Goal: Information Seeking & Learning: Compare options

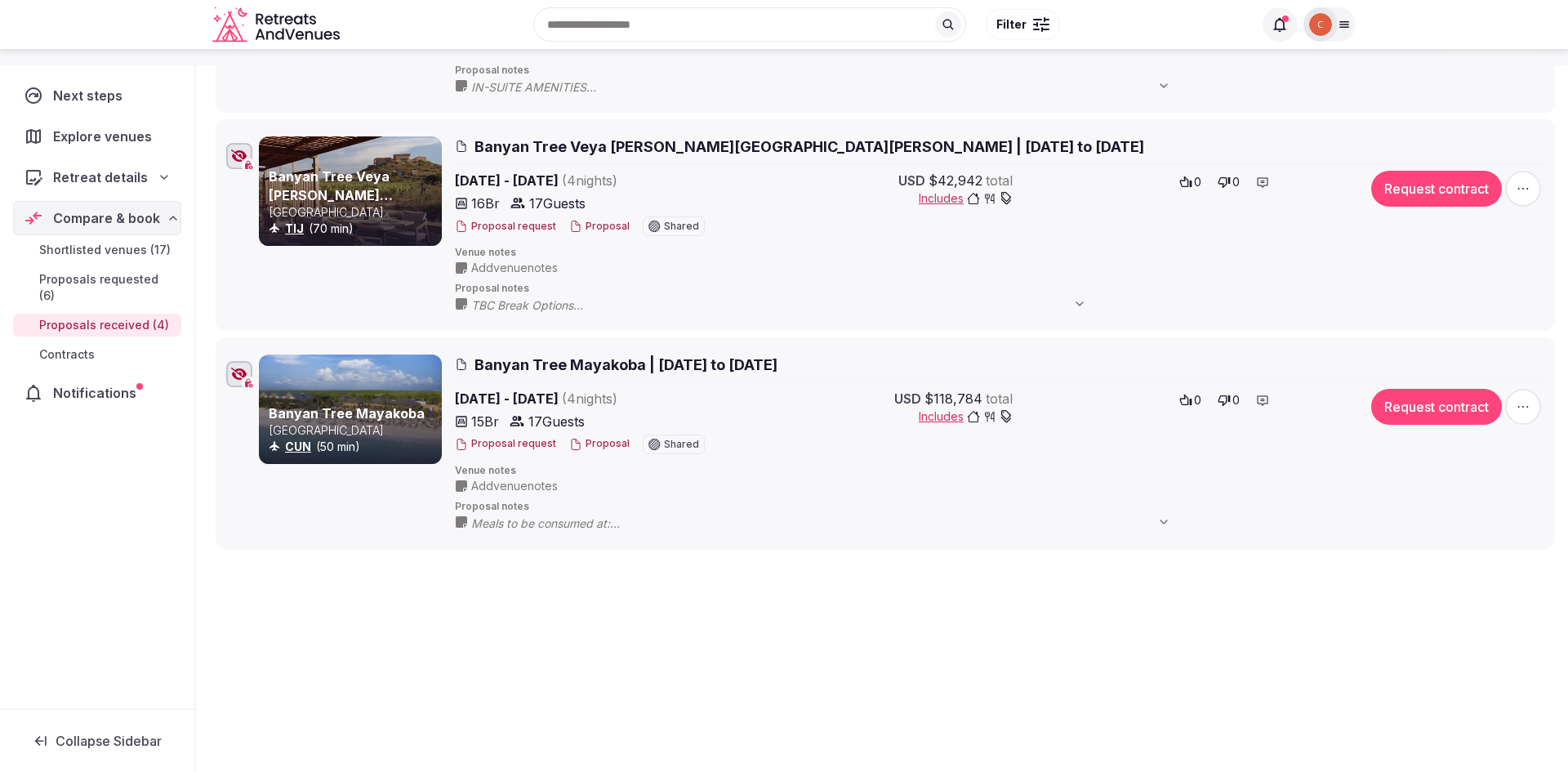
scroll to position [628, 0]
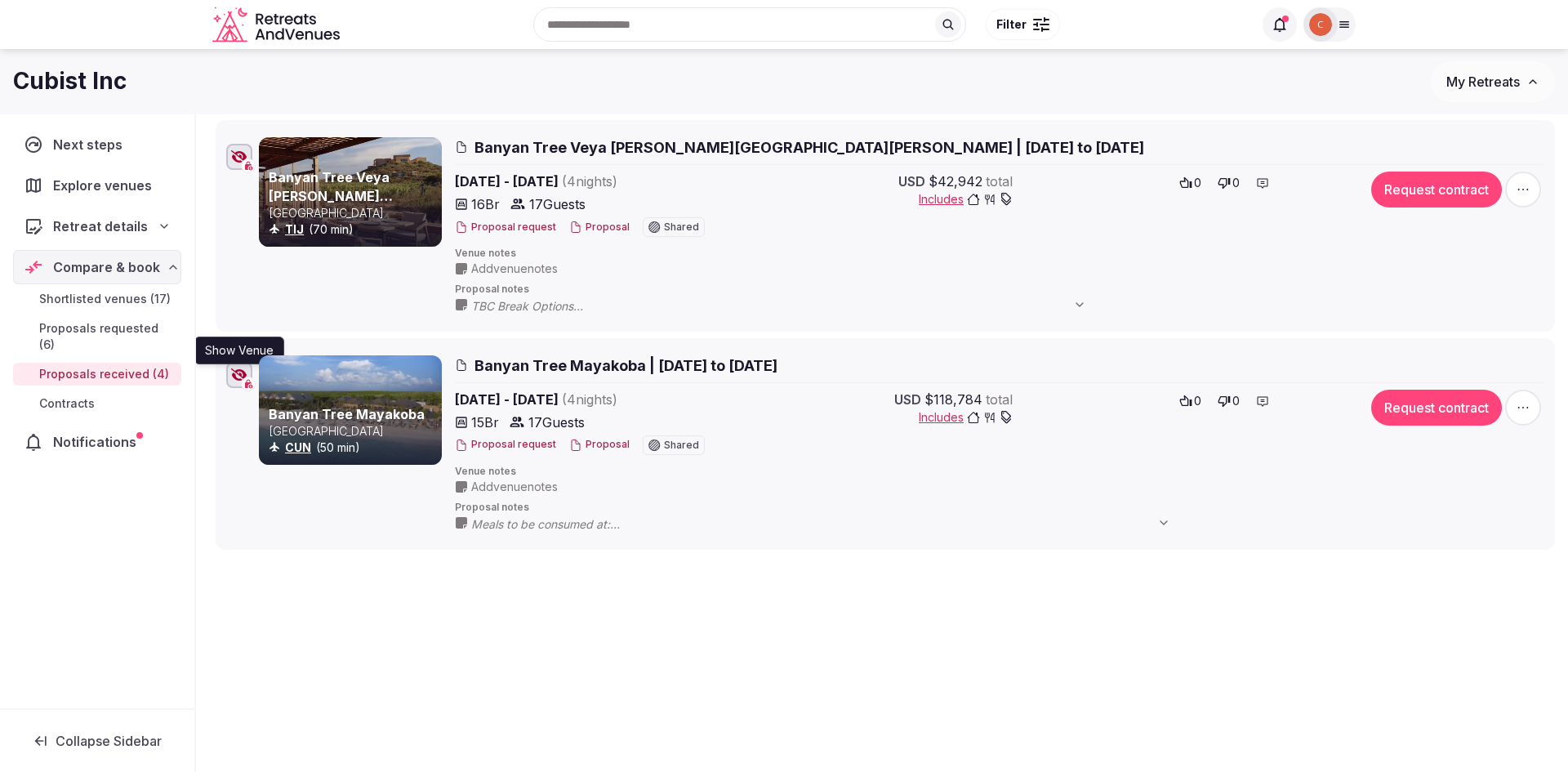
click at [238, 368] on div "Show Venue Show Venue" at bounding box center [239, 375] width 16 height 13
click at [124, 231] on span "Retreat details" at bounding box center [100, 226] width 95 height 19
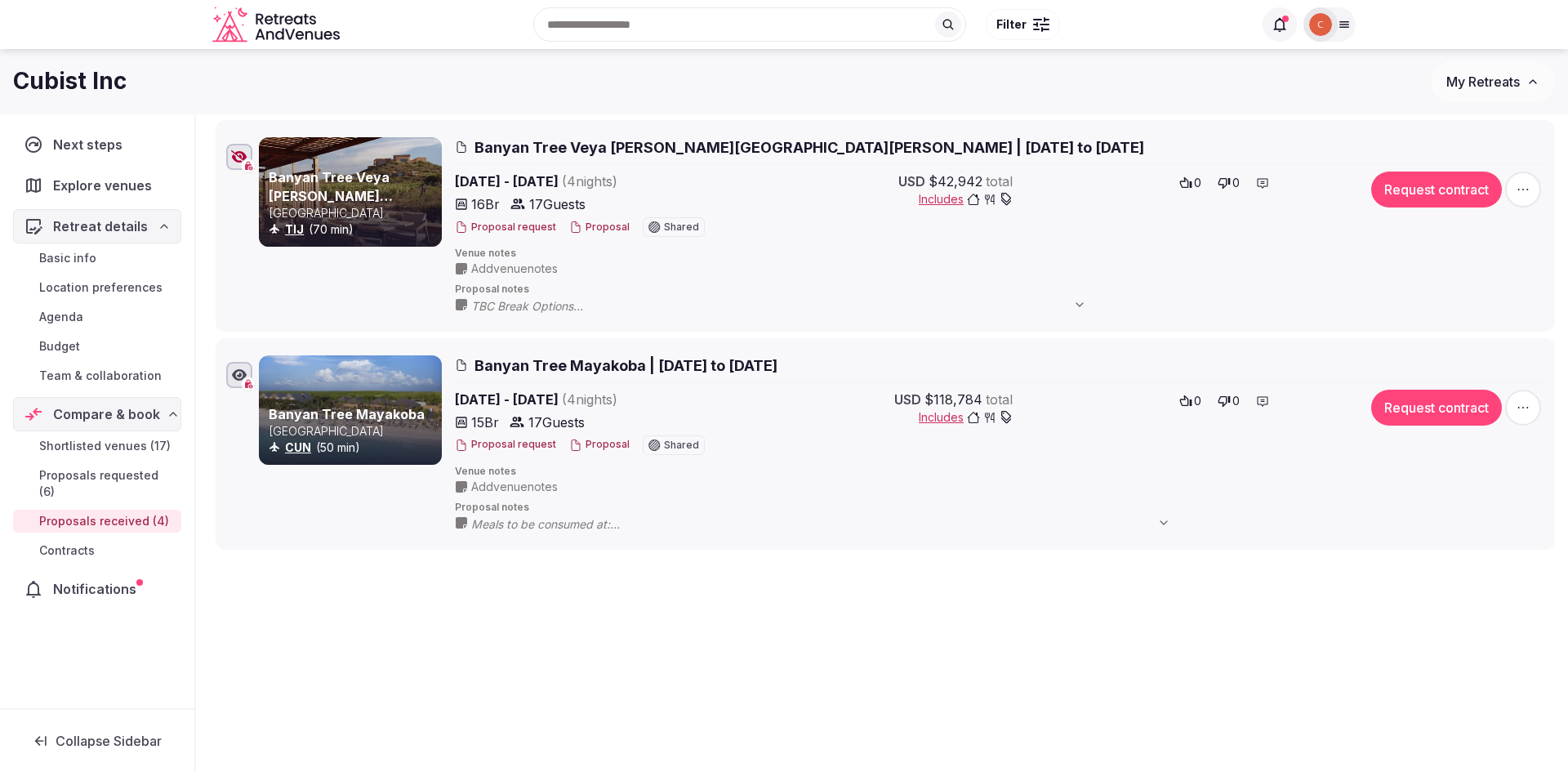
click at [115, 262] on link "Basic info" at bounding box center [98, 258] width 168 height 23
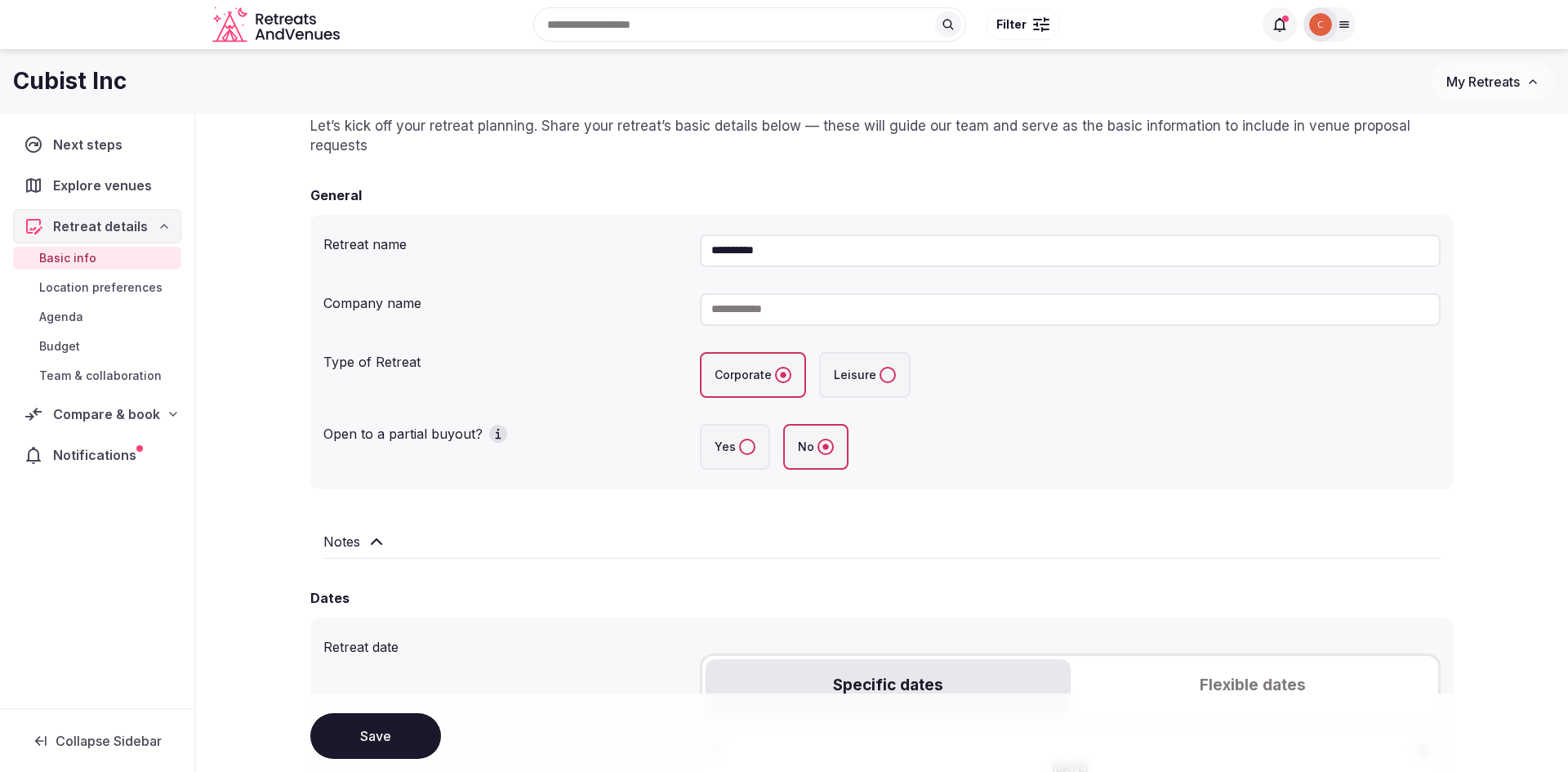
scroll to position [77, 0]
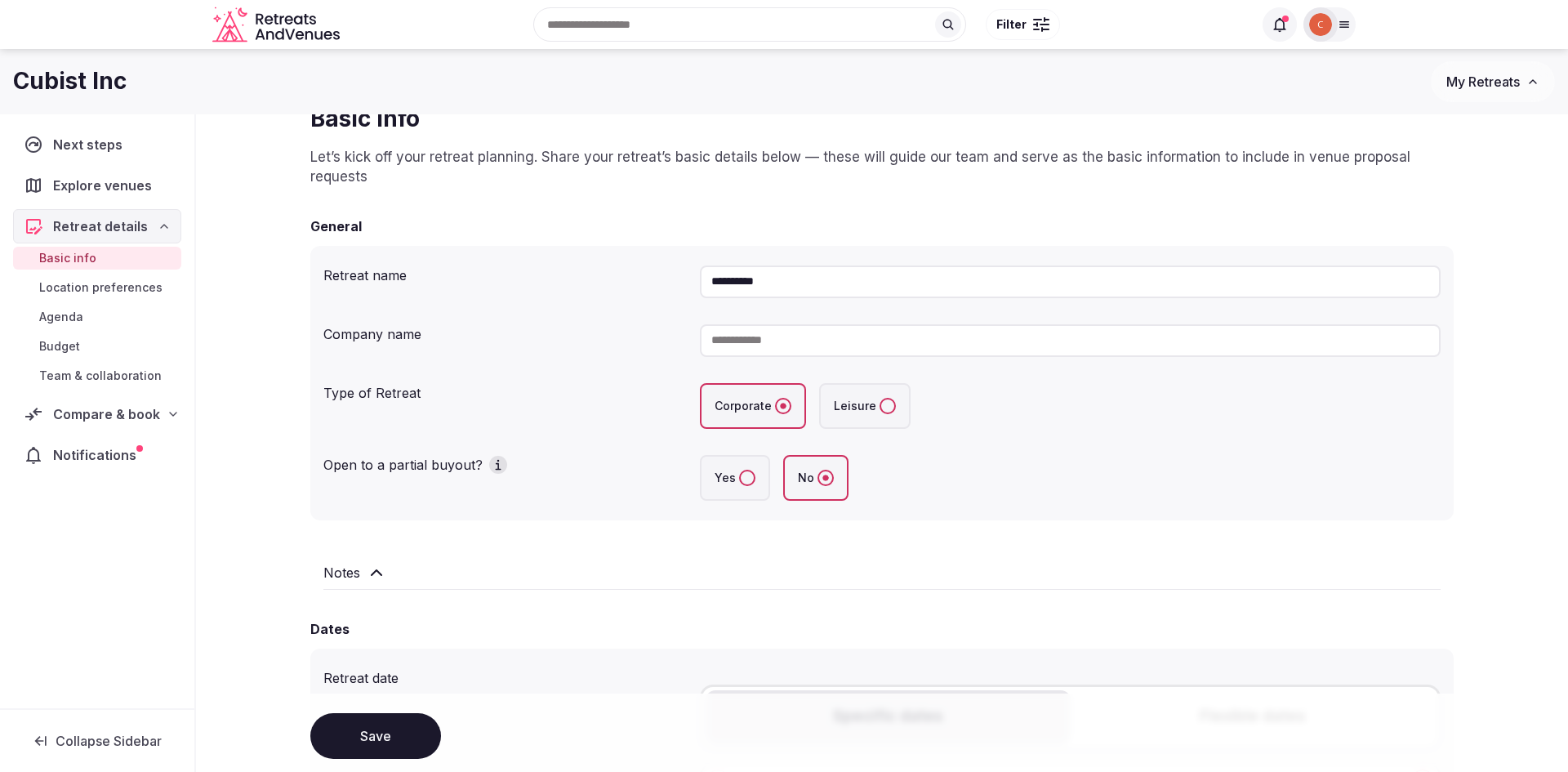
click at [66, 356] on link "Budget" at bounding box center [98, 346] width 168 height 23
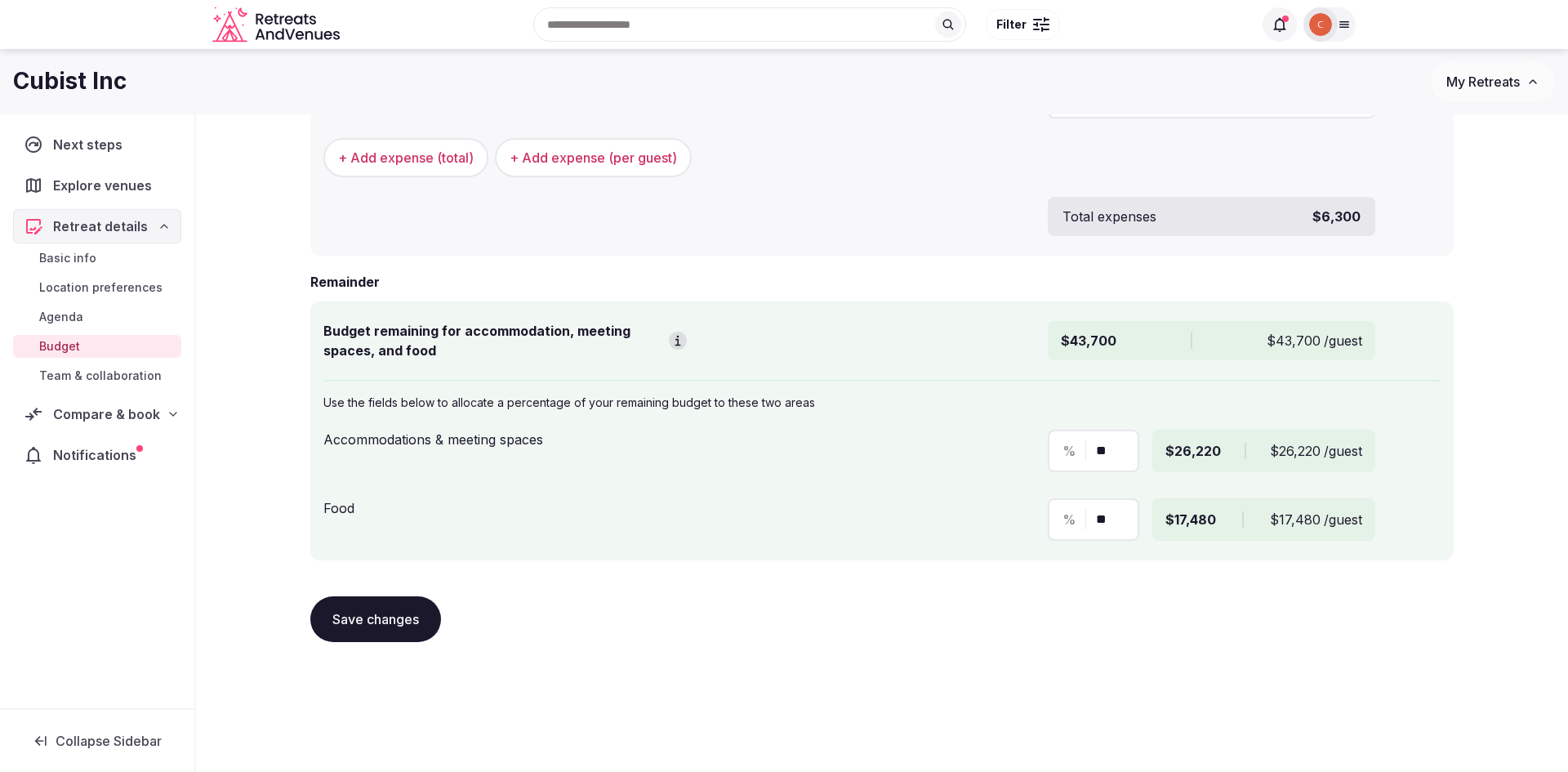
scroll to position [742, 0]
click at [62, 319] on span "Agenda" at bounding box center [61, 317] width 44 height 16
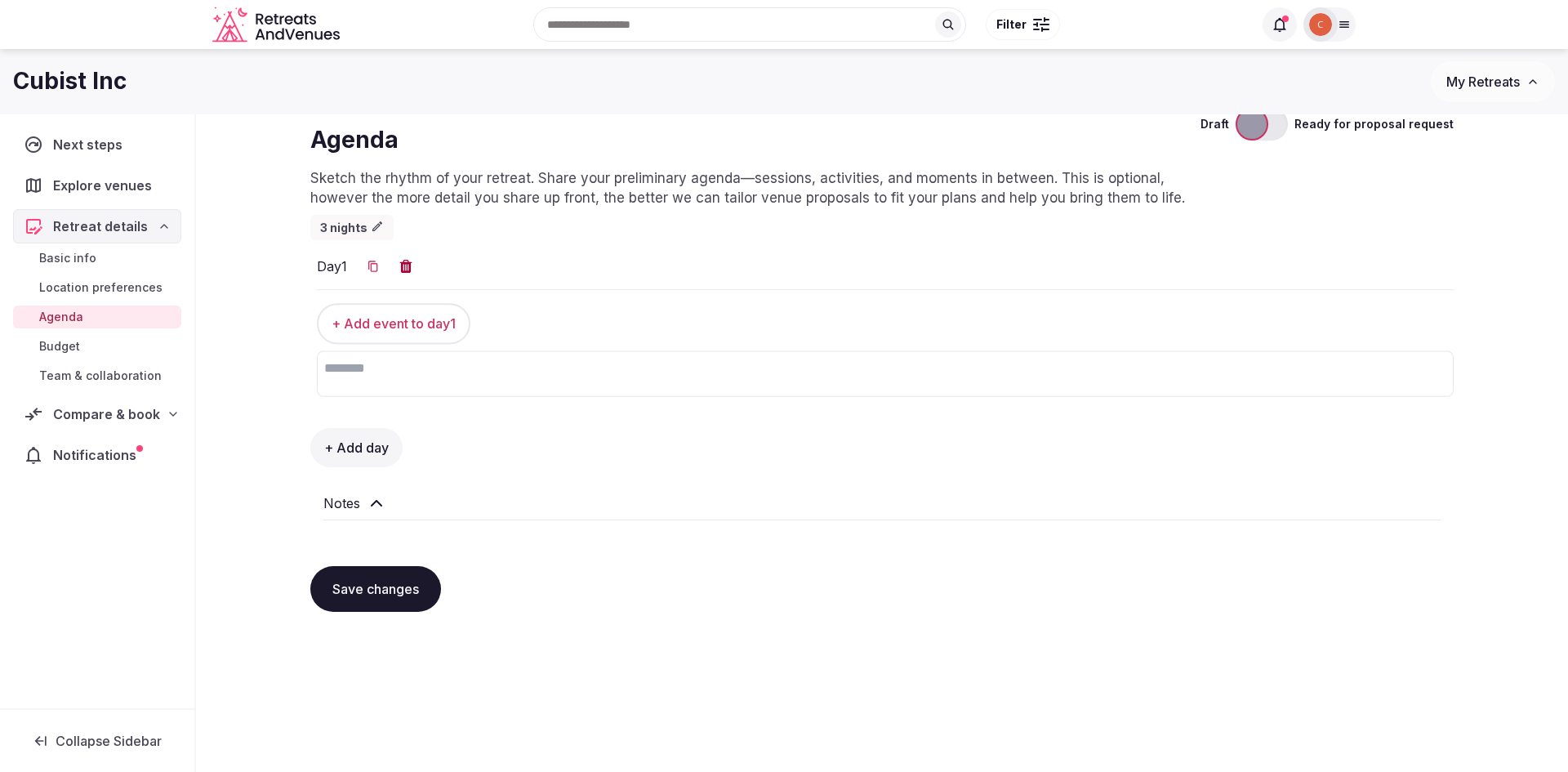
scroll to position [55, 0]
click at [116, 415] on span "Compare & book" at bounding box center [107, 414] width 107 height 19
click at [120, 518] on link "Proposals received (4)" at bounding box center [98, 521] width 168 height 23
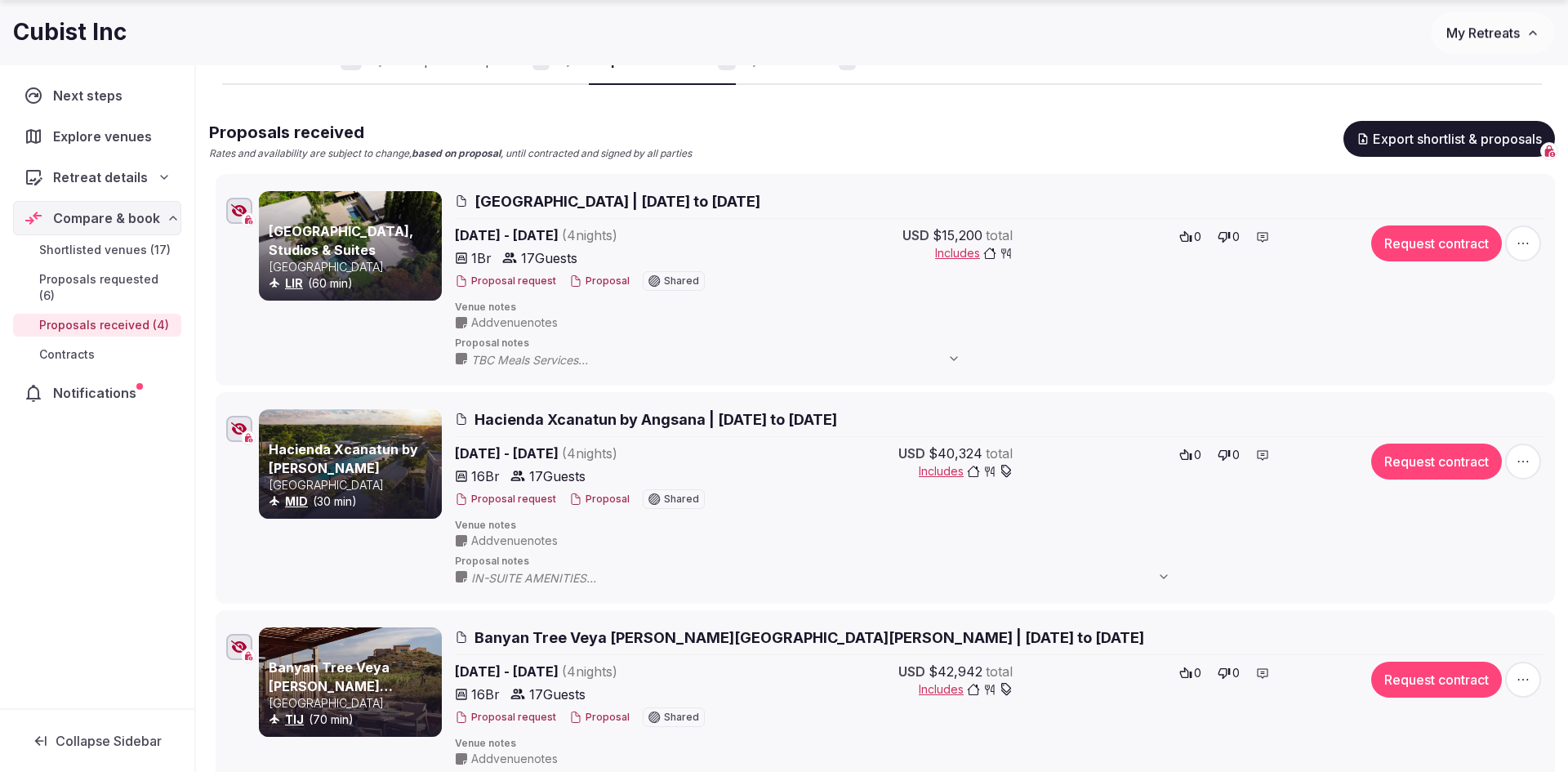
scroll to position [158, 0]
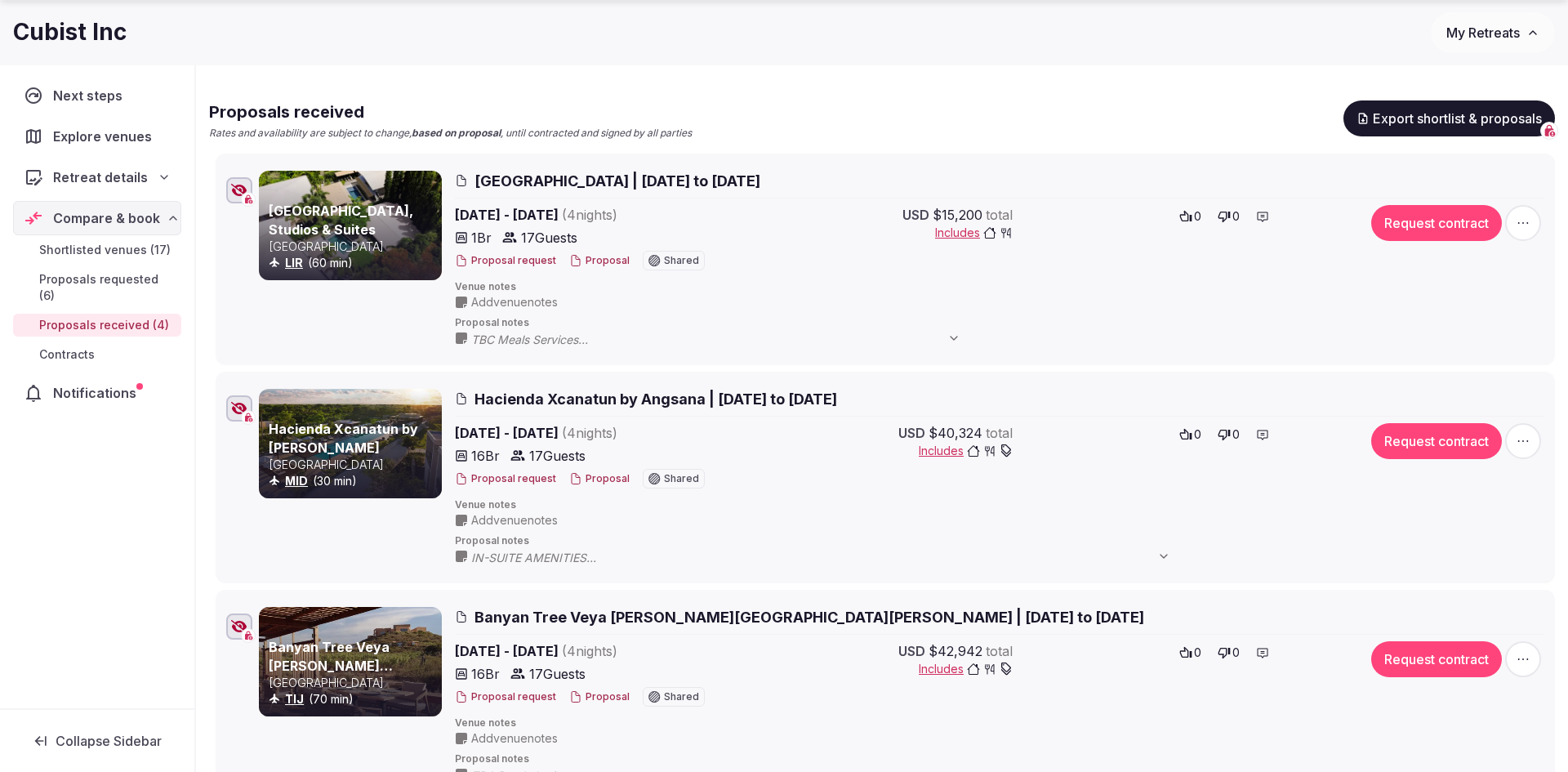
click at [560, 395] on span "Hacienda Xcanatun by Angsana | [DATE] to [DATE]" at bounding box center [655, 399] width 362 height 20
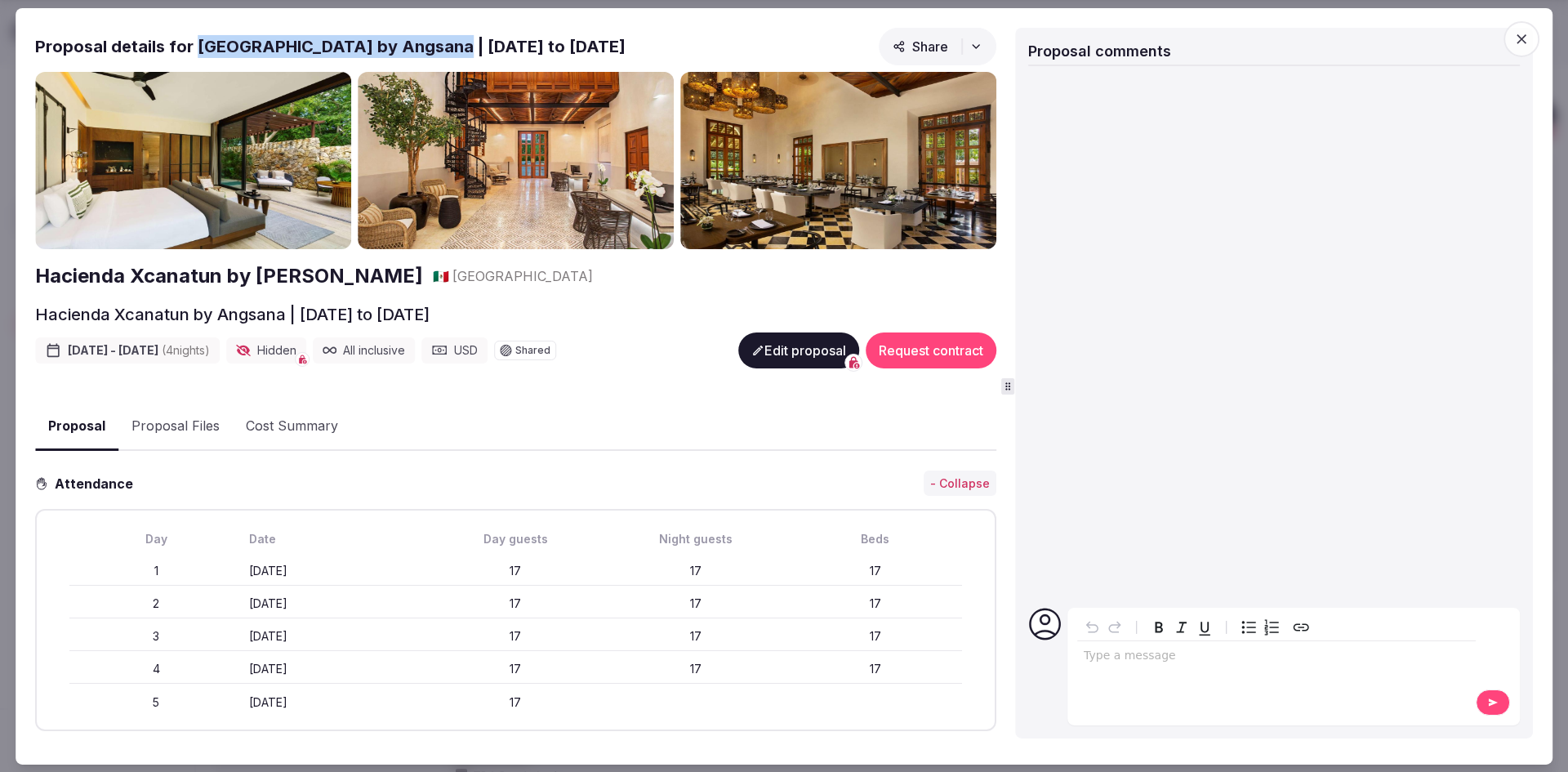
drag, startPoint x: 446, startPoint y: 51, endPoint x: 193, endPoint y: 47, distance: 253.0
click at [193, 47] on h2 "Proposal details for [GEOGRAPHIC_DATA] by Angsana | [DATE] to [DATE]" at bounding box center [331, 46] width 591 height 23
copy h2 "Hacienda Xcanatun by [PERSON_NAME]"
click at [1515, 44] on icon "button" at bounding box center [1521, 38] width 16 height 16
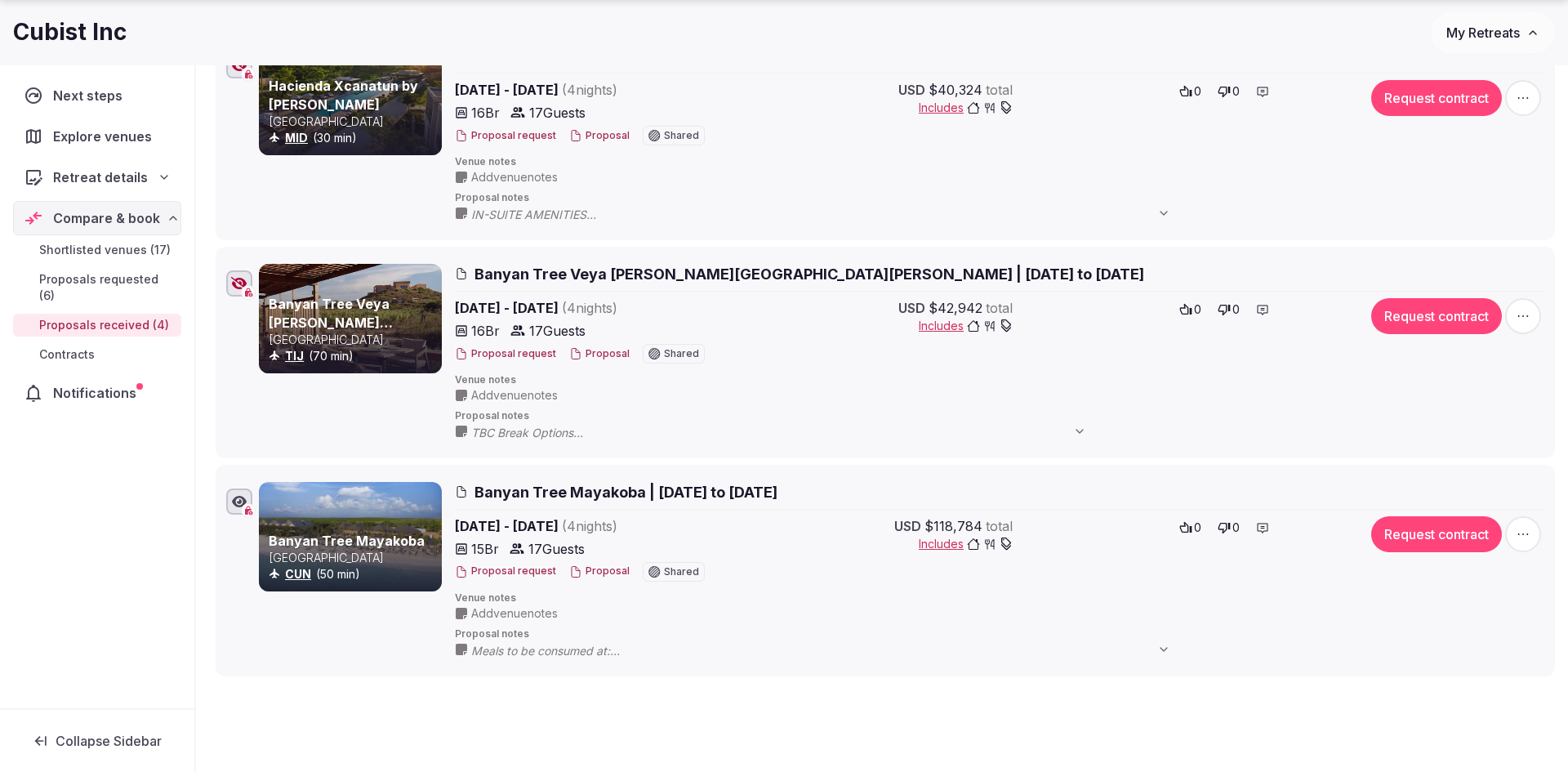
scroll to position [519, 0]
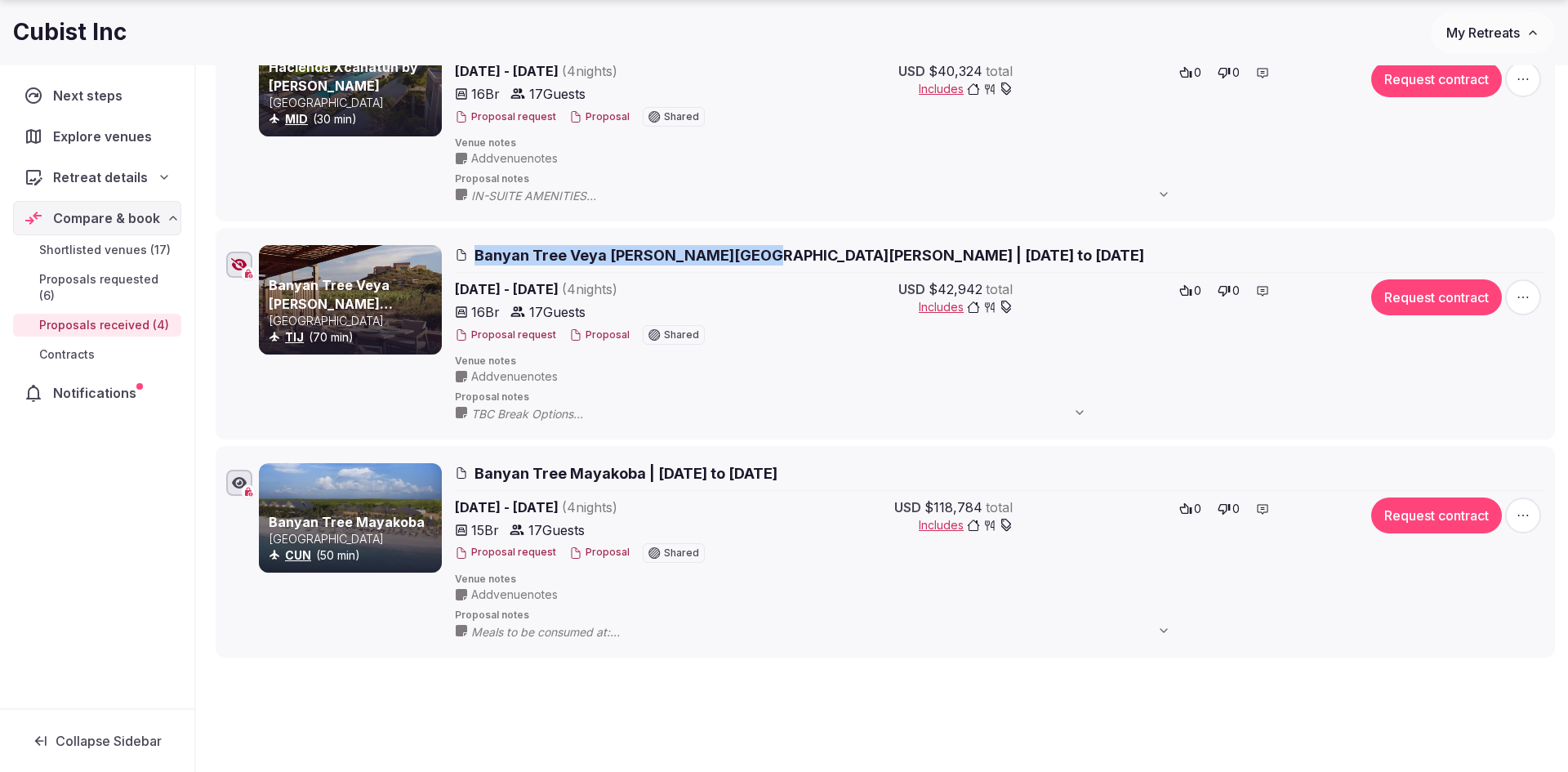
drag, startPoint x: 749, startPoint y: 244, endPoint x: 473, endPoint y: 258, distance: 276.4
click at [473, 258] on div "Banyan Tree Veya [PERSON_NAME][GEOGRAPHIC_DATA][PERSON_NAME] | [DATE] to [DATE]" at bounding box center [999, 258] width 1089 height 28
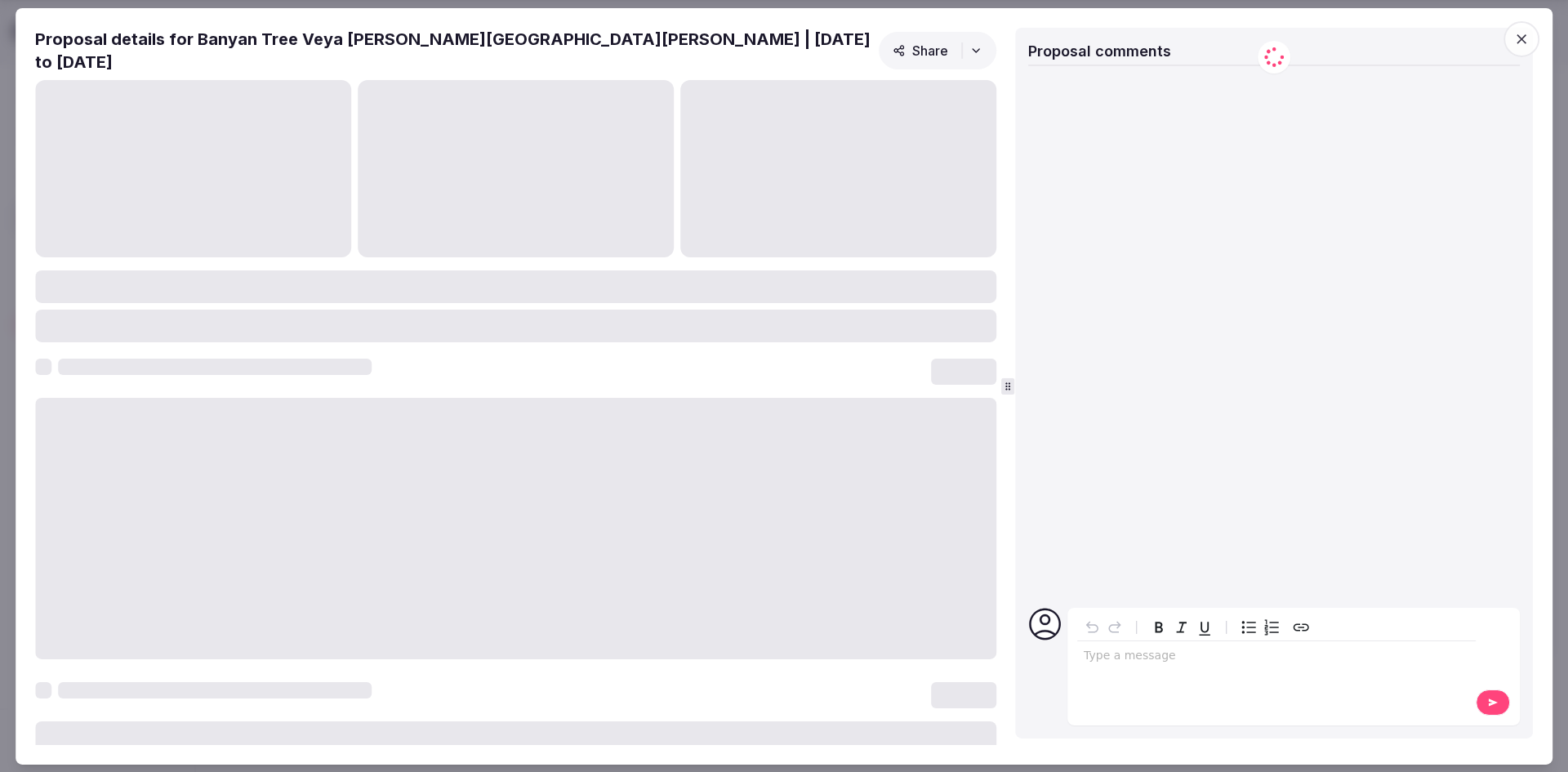
copy h2 "Banyan Tree Veya [PERSON_NAME][GEOGRAPHIC_DATA][PERSON_NAME]"
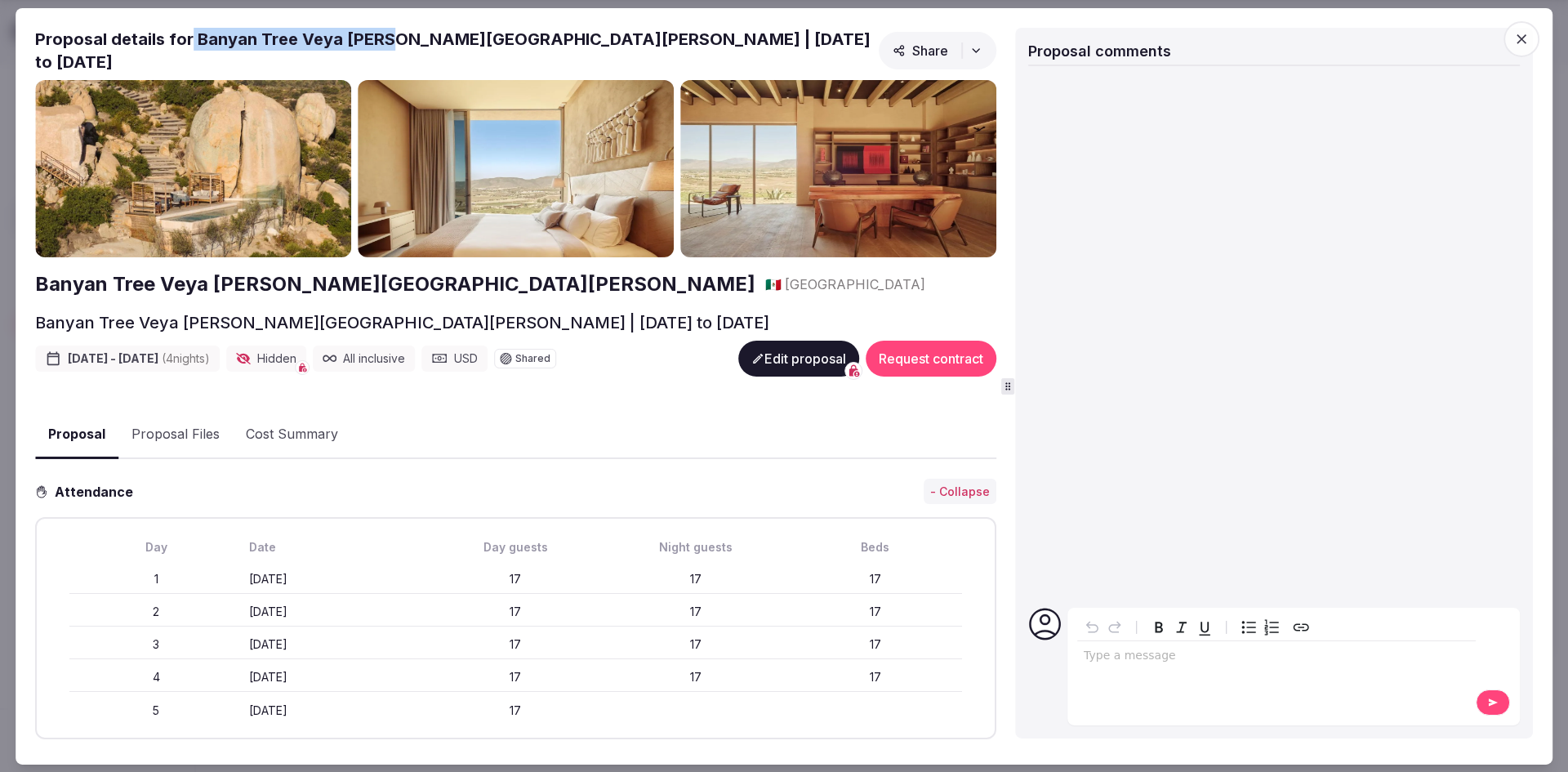
drag, startPoint x: 379, startPoint y: 46, endPoint x: 190, endPoint y: 46, distance: 189.0
click at [190, 46] on h2 "Proposal details for Banyan Tree Veya [PERSON_NAME][GEOGRAPHIC_DATA][PERSON_NAM…" at bounding box center [453, 50] width 837 height 46
copy h2 "Banyan Tree Veya [PERSON_NAME]"
